Goal: Use online tool/utility

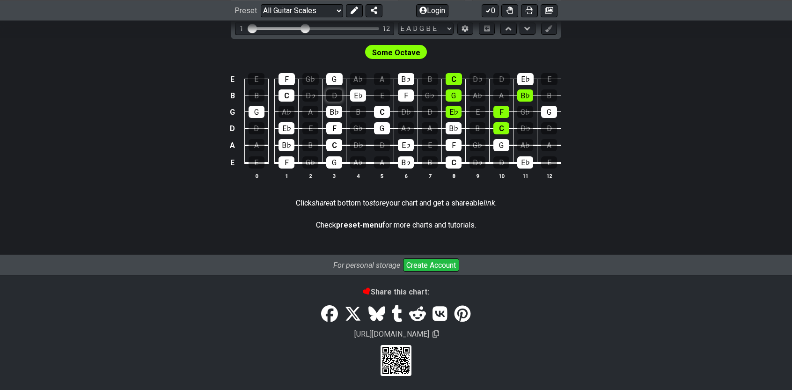
scroll to position [182, 0]
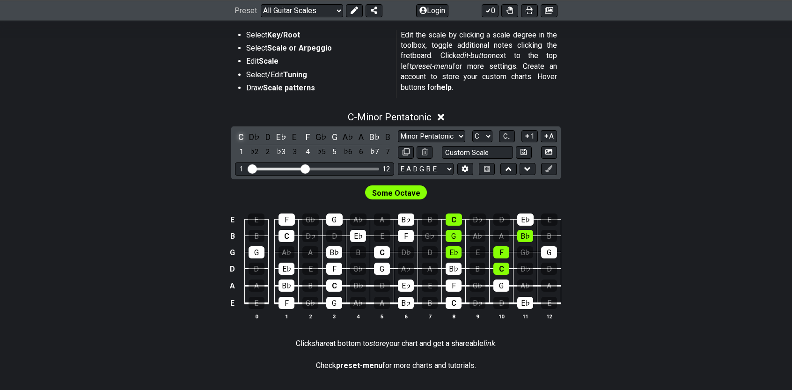
click at [245, 136] on div "C" at bounding box center [241, 137] width 12 height 13
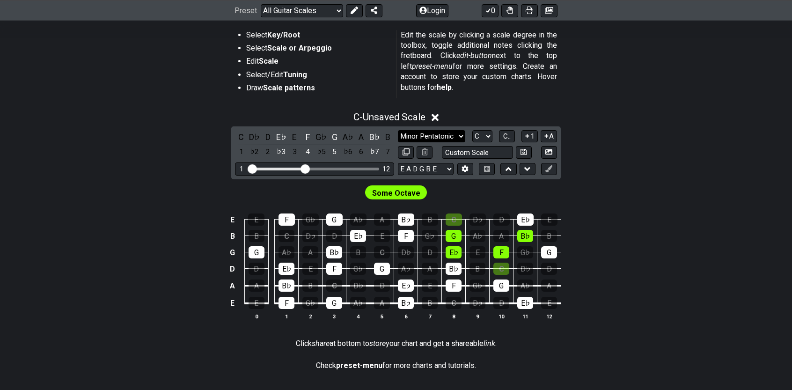
click at [462, 134] on select "Minor Pentatonic Root Minor Pentatonic Major Pentatonic Minor Blues Major Blues…" at bounding box center [431, 136] width 67 height 13
click at [398, 130] on select "Minor Pentatonic Root Minor Pentatonic Major Pentatonic Minor Blues Major Blues…" at bounding box center [431, 136] width 67 height 13
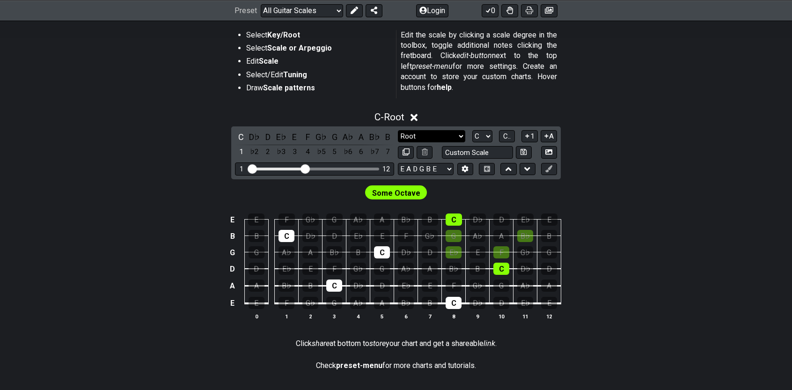
click at [452, 138] on select "Minor Pentatonic Root Minor Pentatonic Major Pentatonic Minor Blues Major Blues…" at bounding box center [431, 136] width 67 height 13
select select "Minor Pentatonic"
click at [398, 130] on select "Minor Pentatonic Root Minor Pentatonic Major Pentatonic Minor Blues Major Blues…" at bounding box center [431, 136] width 67 height 13
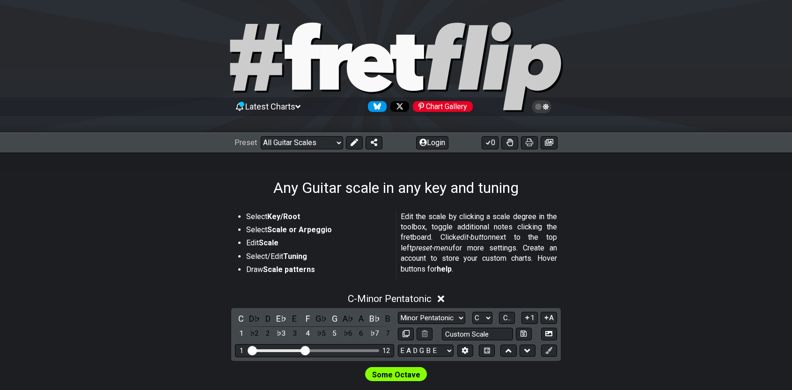
scroll to position [140, 0]
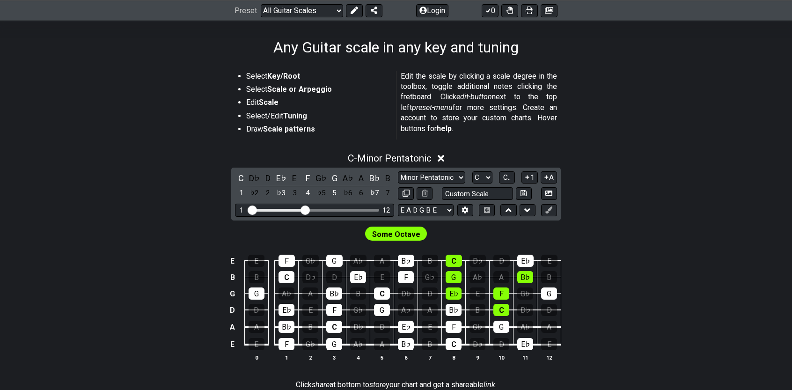
click at [396, 244] on td "B♭" at bounding box center [406, 252] width 24 height 16
click at [397, 233] on span "Some Octave" at bounding box center [396, 235] width 48 height 14
click at [420, 209] on select "E A D G B E E A D G B E E A D G B E B E A D F♯ B A D G C E A D A D G B E E♭ A♭ …" at bounding box center [426, 210] width 56 height 13
click at [502, 191] on input "text" at bounding box center [477, 193] width 71 height 13
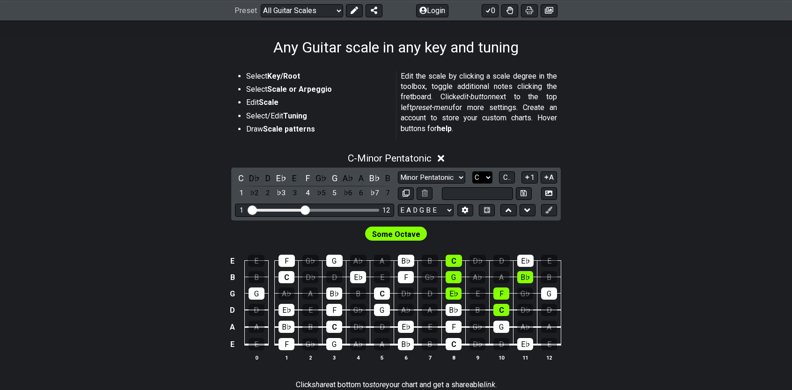
type input "Custom Scale"
click at [481, 176] on select "A♭ A A♯ B♭ B C C♯ D♭ D D♯ E♭ E F F♯ G♭ G G♯" at bounding box center [482, 177] width 20 height 13
click at [256, 179] on div "D♭" at bounding box center [255, 178] width 12 height 13
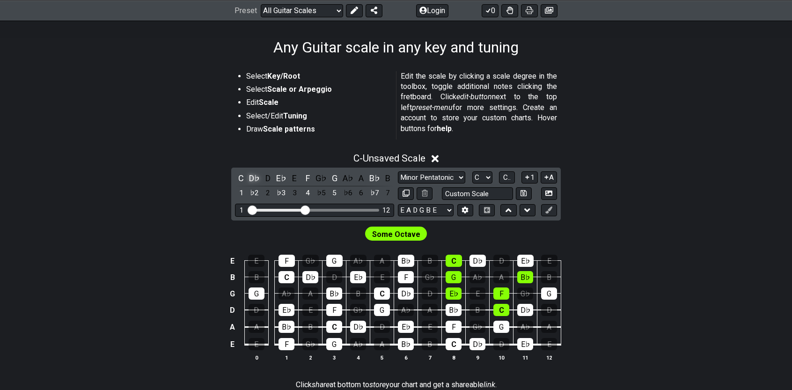
click at [257, 178] on div "D♭" at bounding box center [255, 178] width 12 height 13
click at [244, 176] on div "C" at bounding box center [241, 178] width 12 height 13
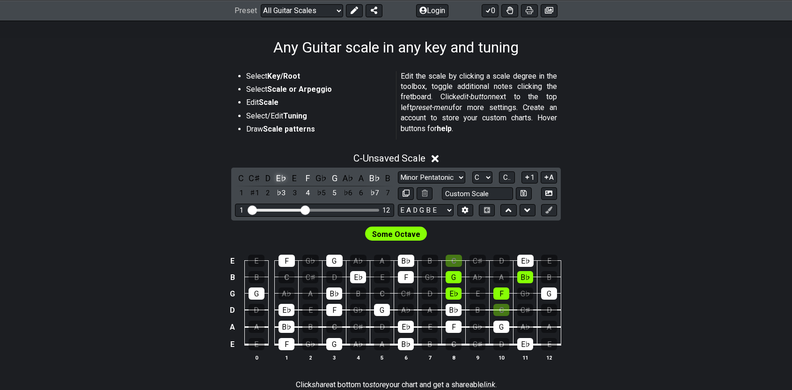
click at [279, 178] on div "E♭" at bounding box center [281, 178] width 12 height 13
click at [310, 179] on div "F" at bounding box center [308, 178] width 12 height 13
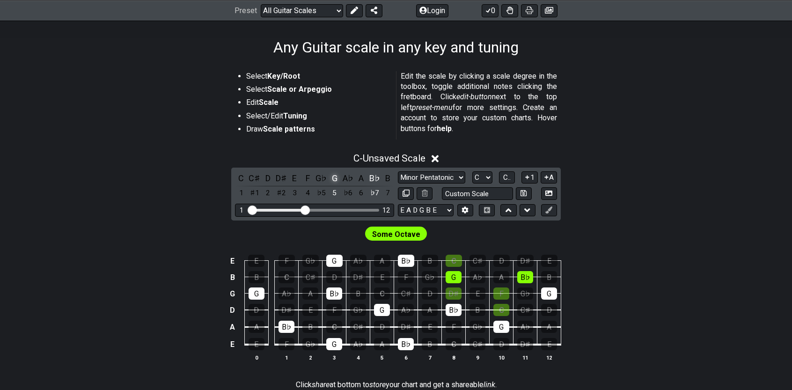
click at [340, 179] on div "G" at bounding box center [335, 178] width 12 height 13
click at [372, 177] on div "B♭" at bounding box center [374, 178] width 12 height 13
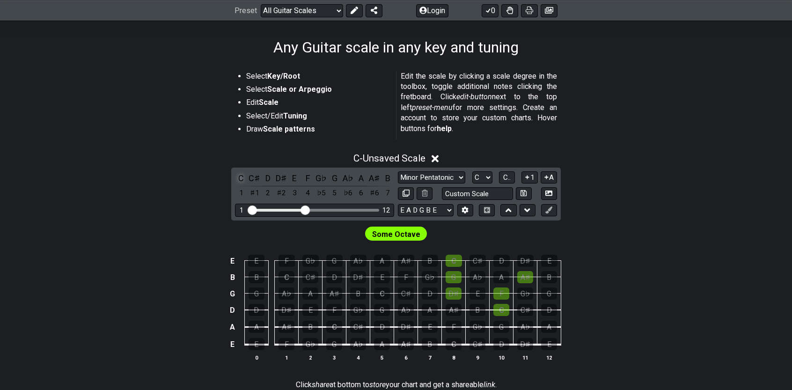
click at [243, 180] on div "C" at bounding box center [241, 178] width 12 height 13
click at [298, 177] on div "E" at bounding box center [294, 178] width 12 height 13
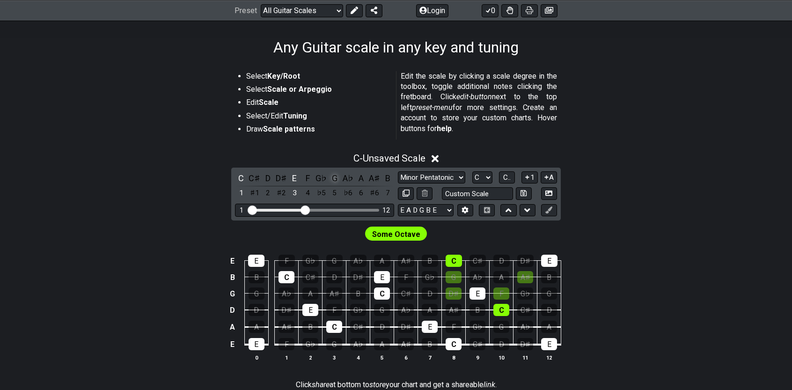
click at [331, 180] on div "G" at bounding box center [335, 178] width 12 height 13
click at [333, 180] on div "G" at bounding box center [335, 178] width 12 height 13
click at [296, 180] on div "E" at bounding box center [294, 178] width 12 height 13
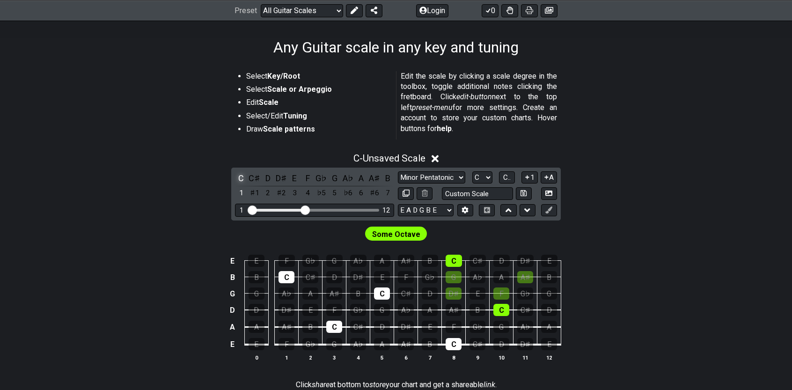
click at [246, 180] on div "C" at bounding box center [241, 178] width 12 height 13
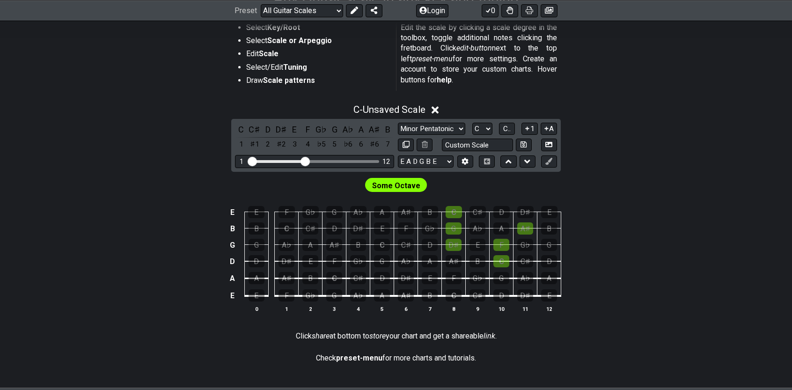
scroll to position [184, 0]
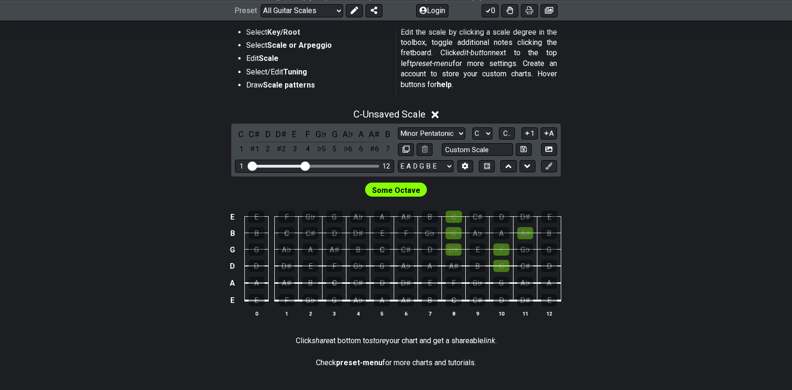
click at [382, 192] on span "Some Octave" at bounding box center [396, 191] width 48 height 14
click at [480, 131] on select "A♭ A A♯ B♭ B C C♯ D♭ D D♯ E♭ E F F♯ G♭ G G♯" at bounding box center [482, 133] width 20 height 13
select select "F"
click at [472, 127] on select "A♭ A A♯ B♭ B C C♯ D♭ D D♯ E♭ E F F♯ G♭ G G♯" at bounding box center [482, 133] width 20 height 13
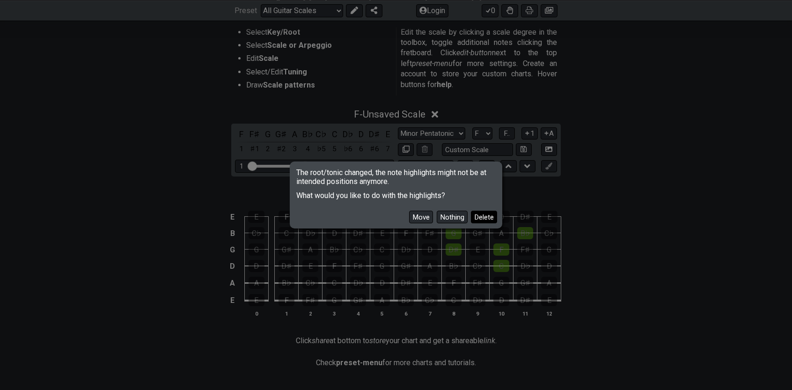
click at [475, 218] on button "Delete" at bounding box center [484, 217] width 26 height 13
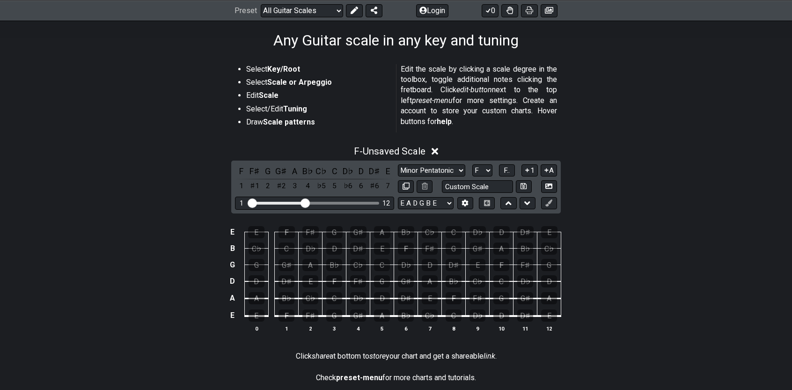
scroll to position [0, 0]
